Goal: Find specific page/section: Find specific page/section

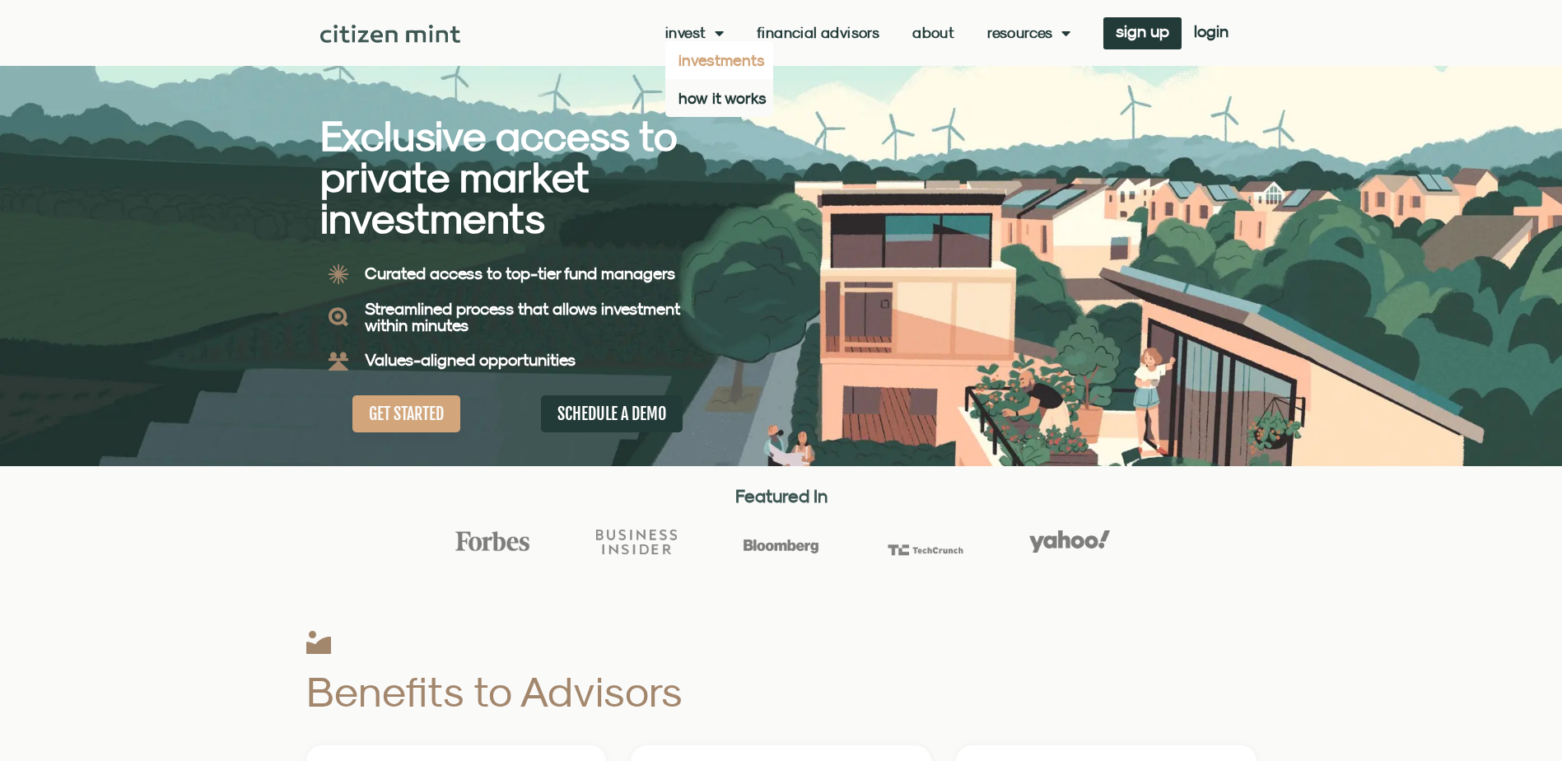
click at [712, 41] on link "investments" at bounding box center [719, 60] width 108 height 38
click at [789, 31] on link "Financial Advisors" at bounding box center [818, 33] width 123 height 16
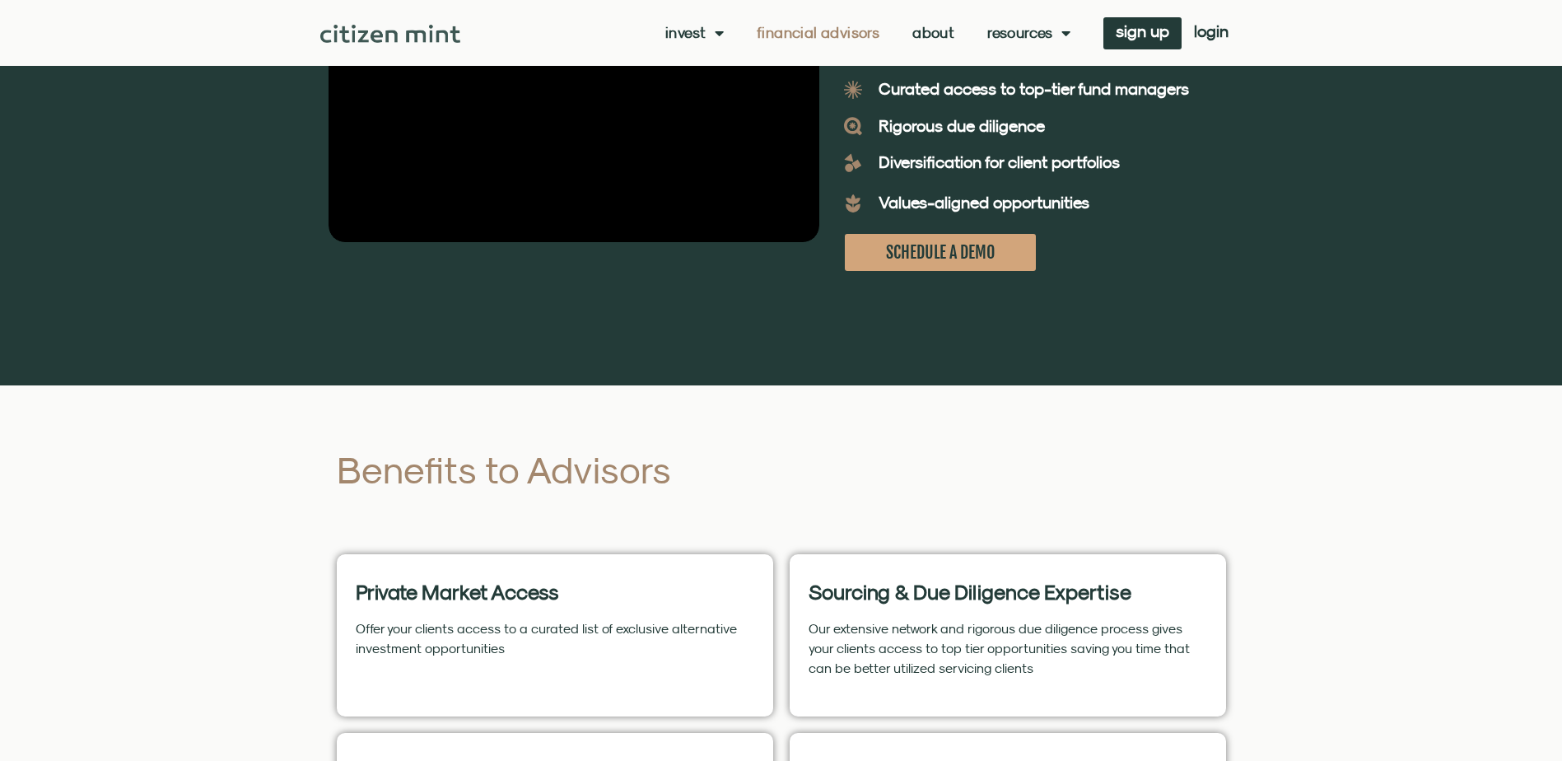
scroll to position [329, 0]
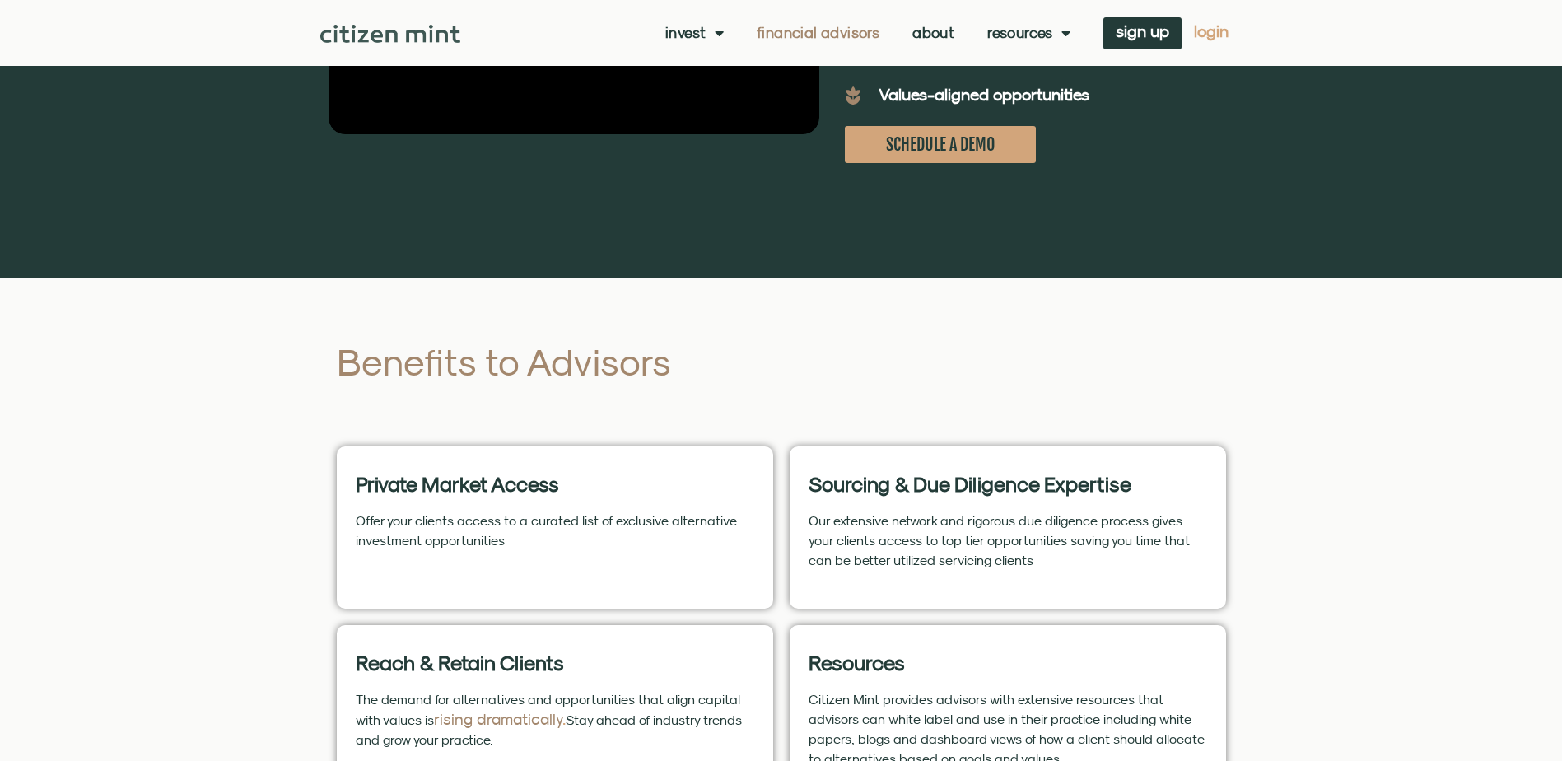
click at [1203, 33] on span "login" at bounding box center [1211, 32] width 35 height 12
